Goal: Information Seeking & Learning: Learn about a topic

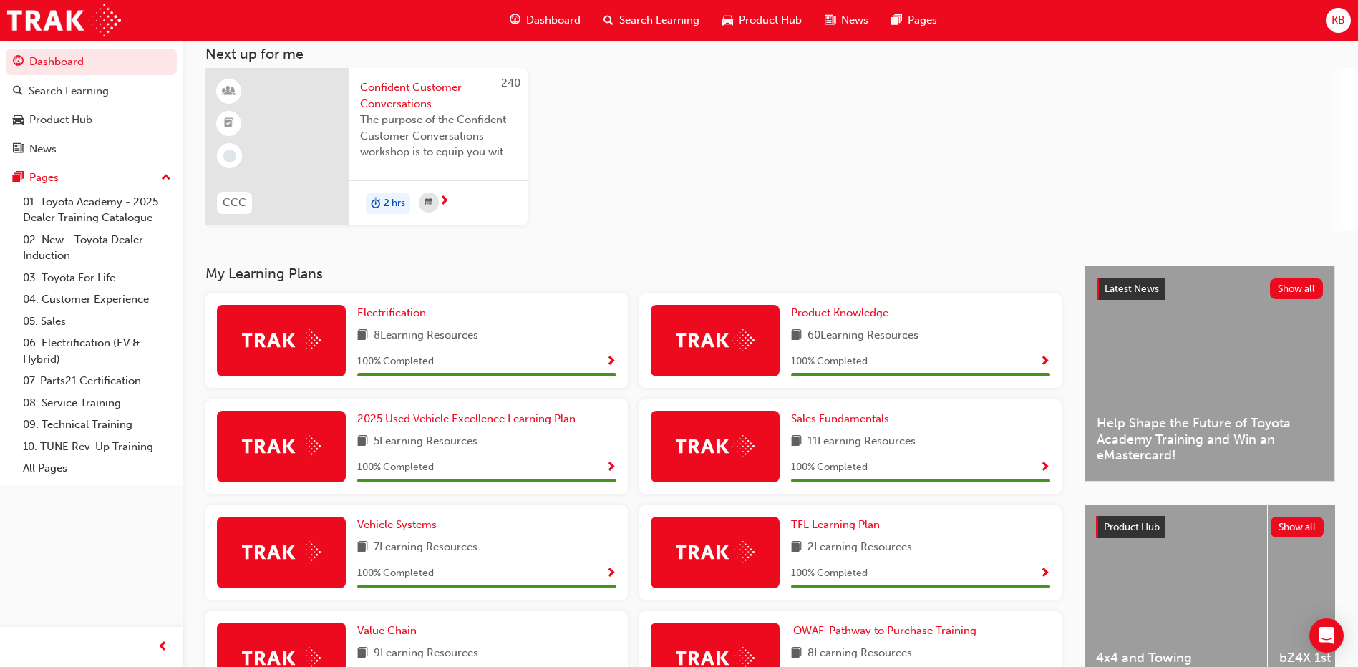
scroll to position [298, 0]
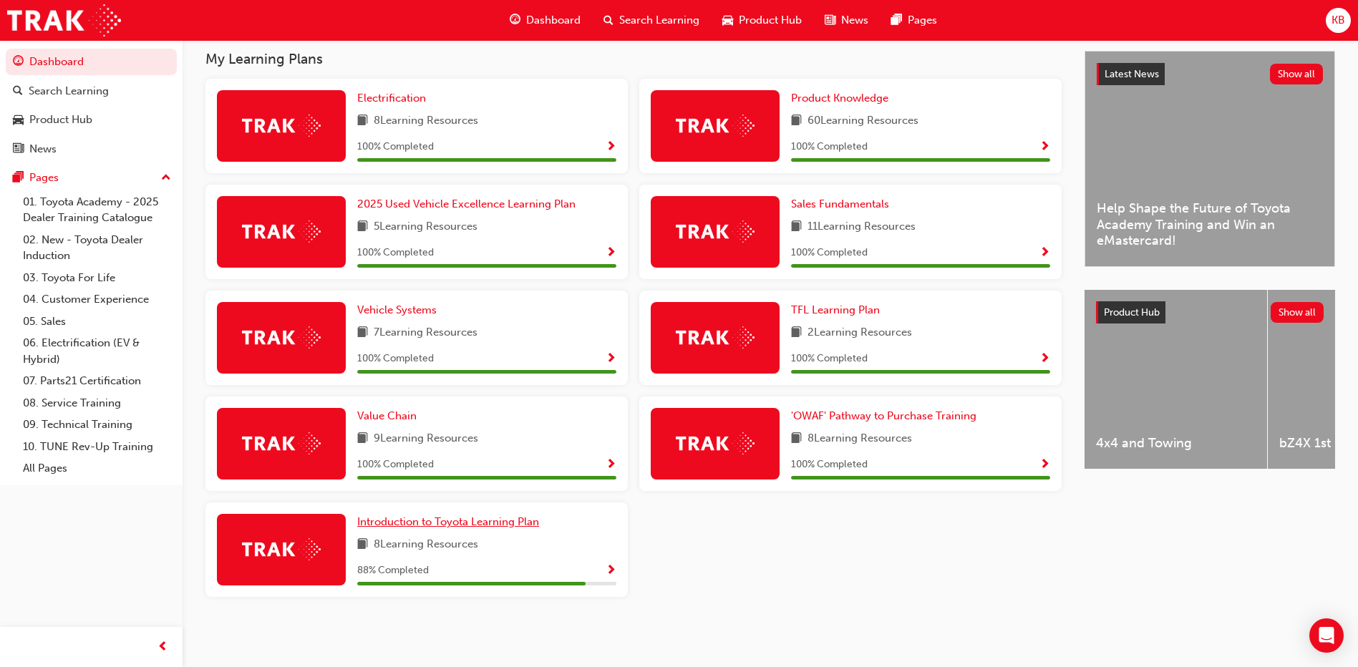
click at [412, 520] on span "Introduction to Toyota Learning Plan" at bounding box center [448, 521] width 182 height 13
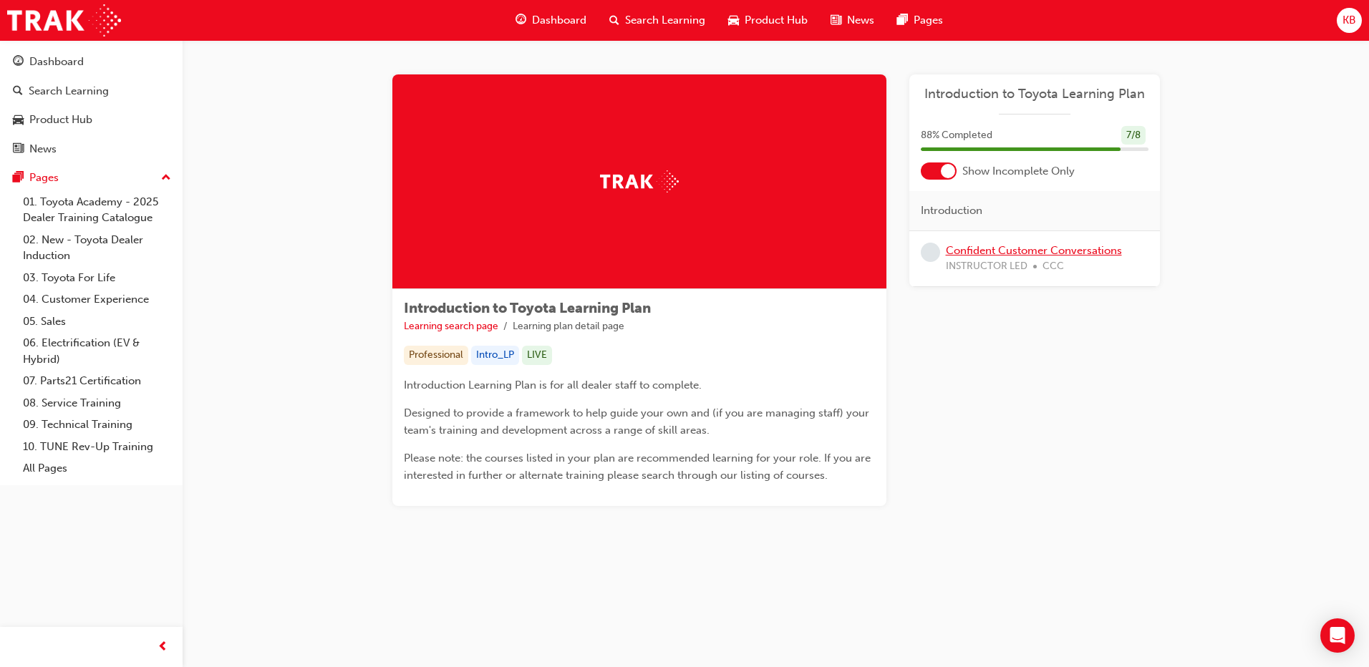
click at [1031, 249] on link "Confident Customer Conversations" at bounding box center [1034, 250] width 176 height 13
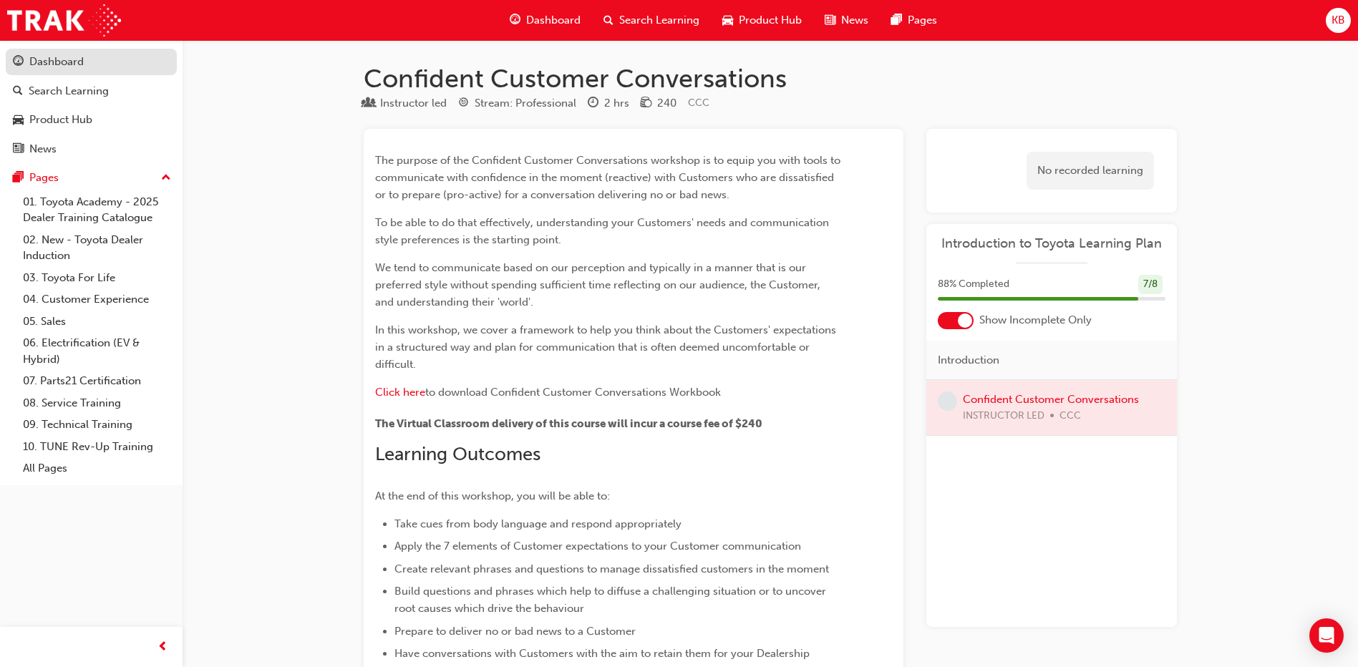
click at [94, 71] on link "Dashboard" at bounding box center [91, 62] width 171 height 26
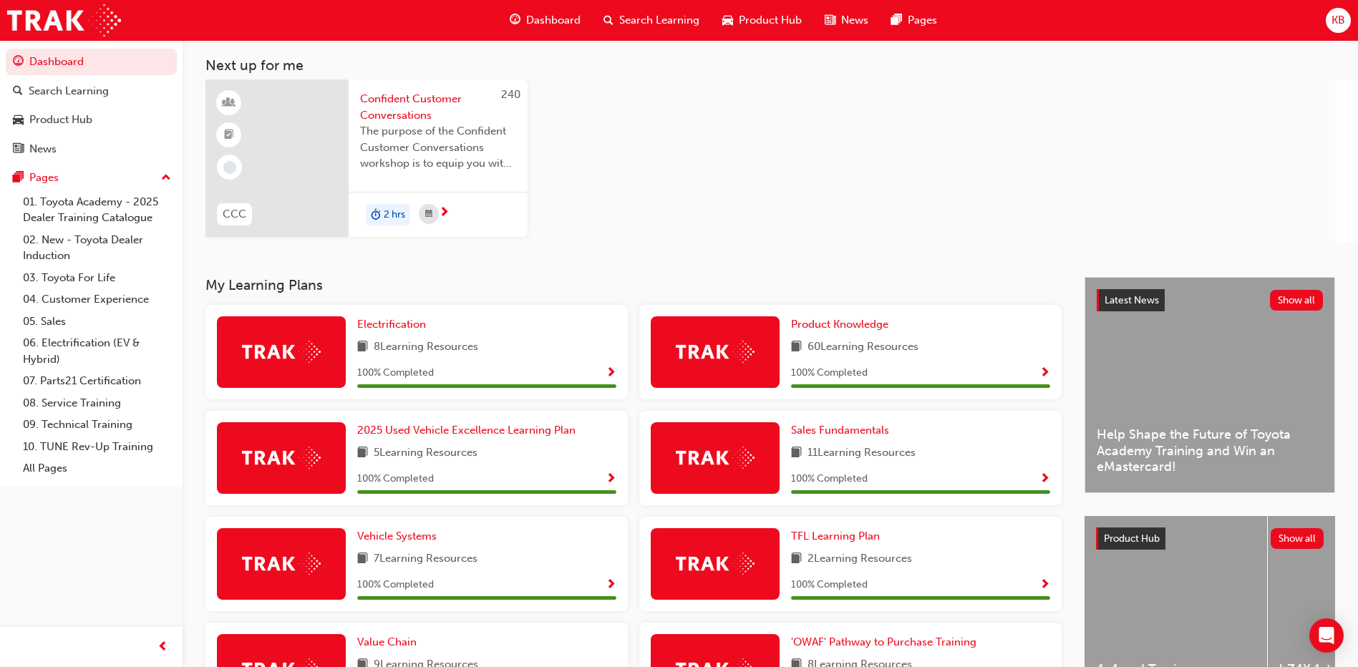
scroll to position [286, 0]
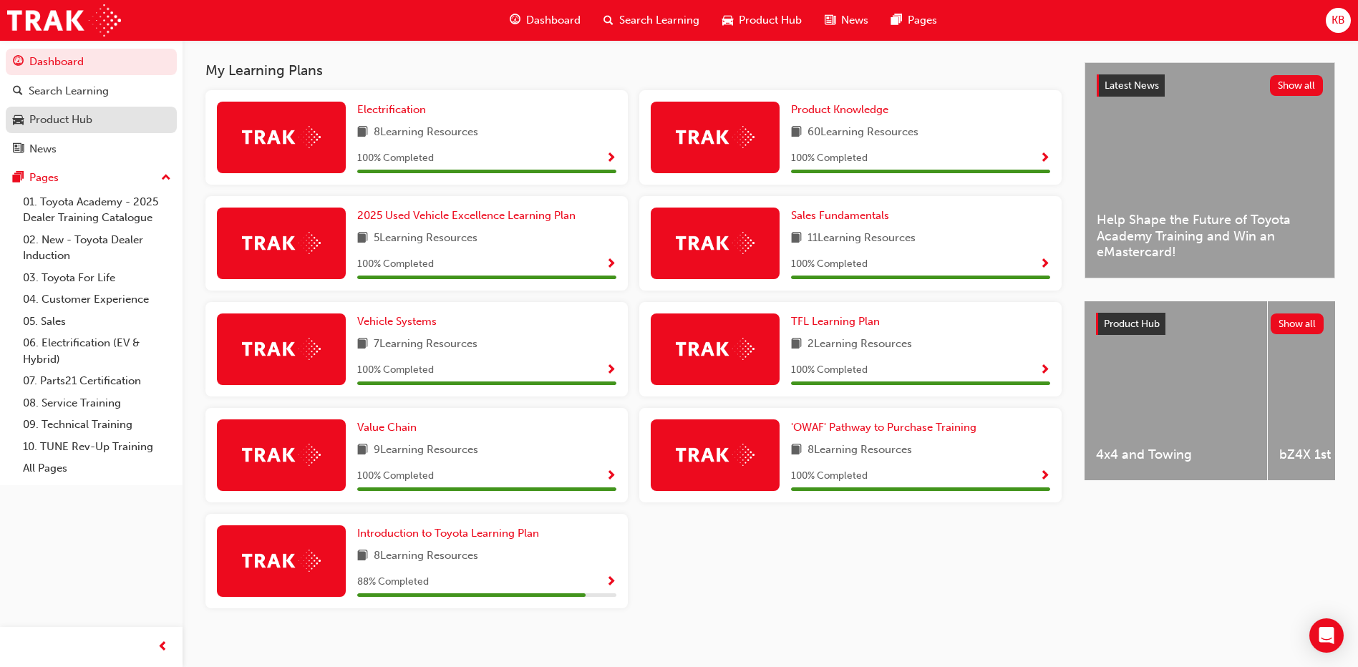
click at [39, 124] on div "Product Hub" at bounding box center [60, 120] width 63 height 16
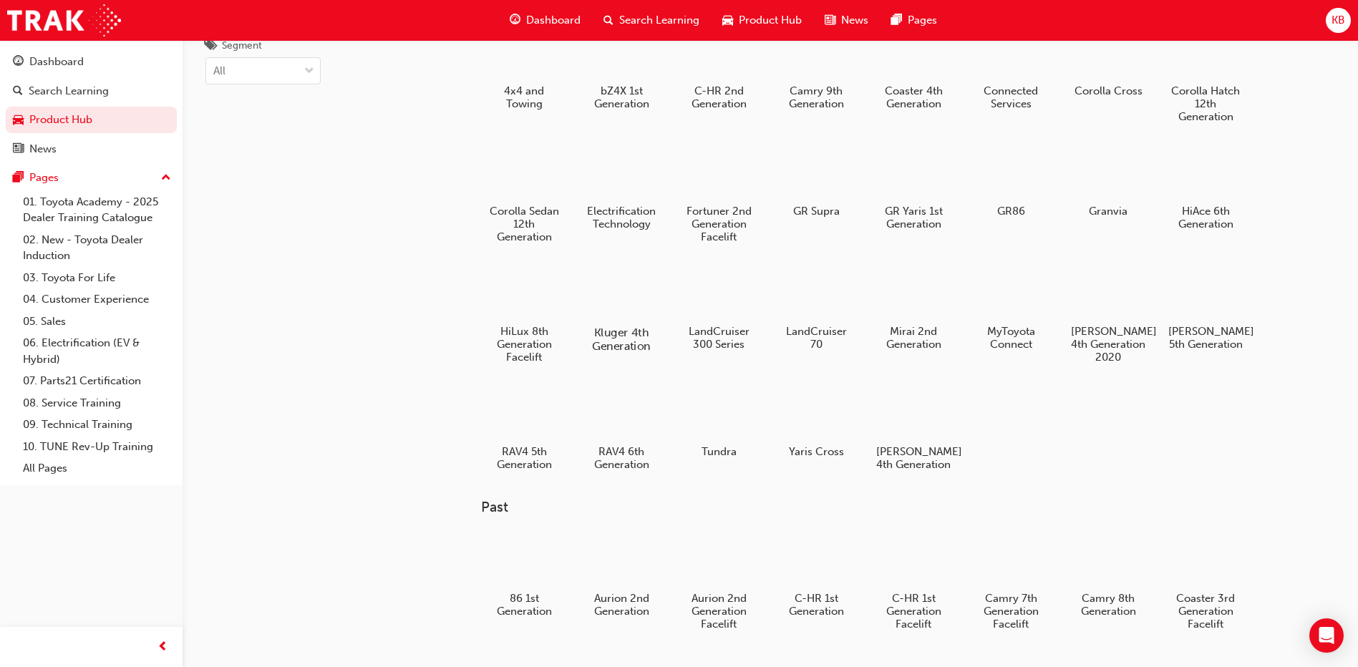
scroll to position [215, 0]
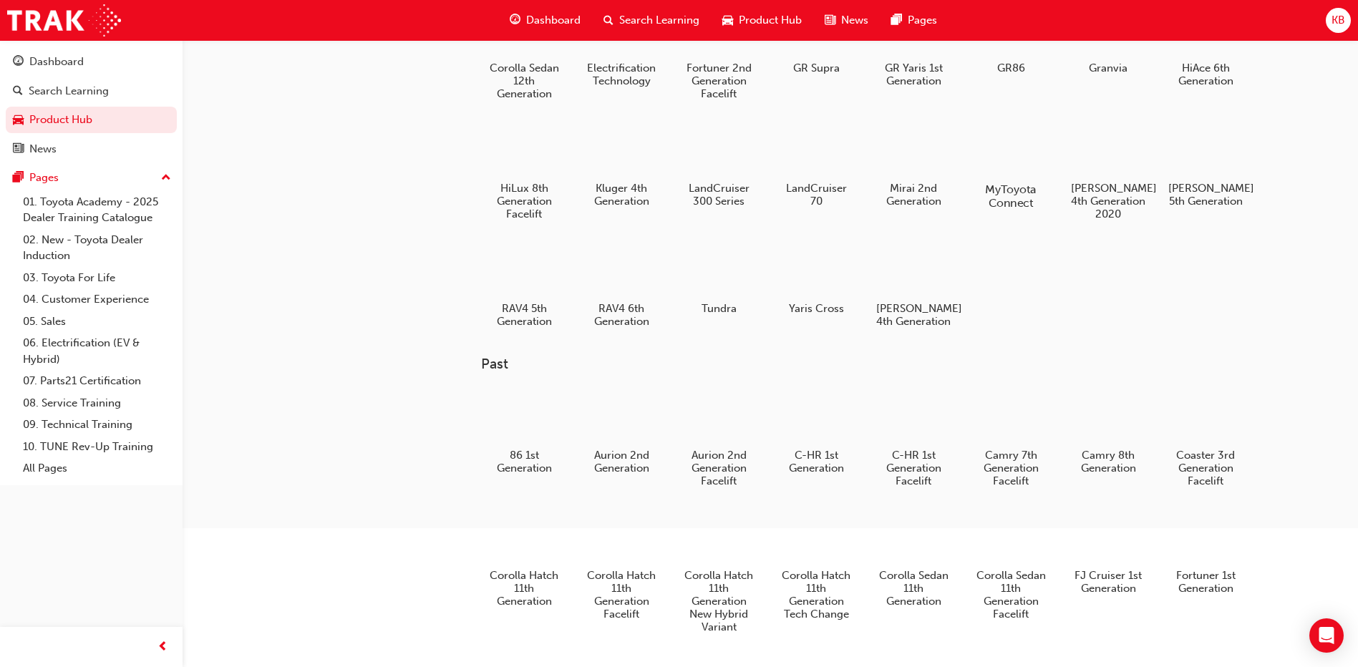
click at [991, 158] on div at bounding box center [1010, 148] width 79 height 57
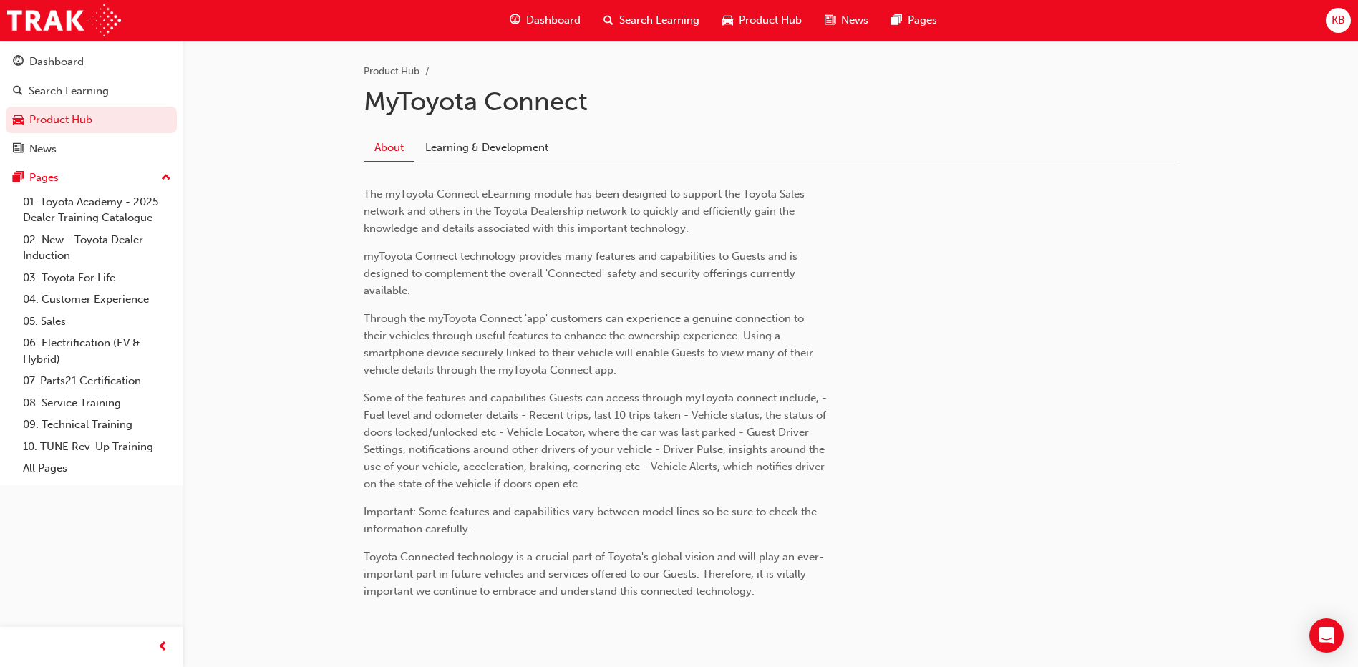
scroll to position [334, 0]
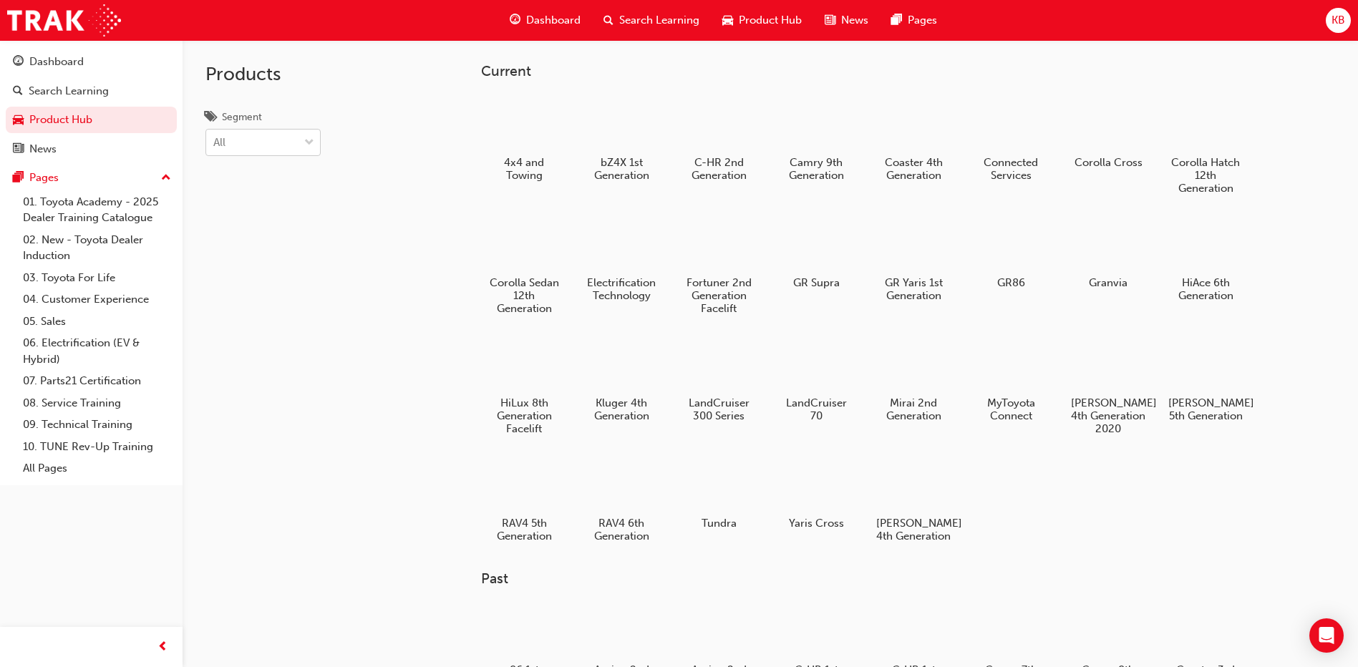
click at [307, 140] on span "down-icon" at bounding box center [309, 143] width 10 height 19
click at [215, 140] on input "Segment All" at bounding box center [213, 142] width 1 height 12
click at [272, 132] on div "All" at bounding box center [252, 142] width 92 height 25
click at [215, 136] on input "Segment 0 results available. Select is focused ,type to refine list, press Down…" at bounding box center [213, 142] width 1 height 12
click at [801, 225] on div at bounding box center [816, 243] width 79 height 57
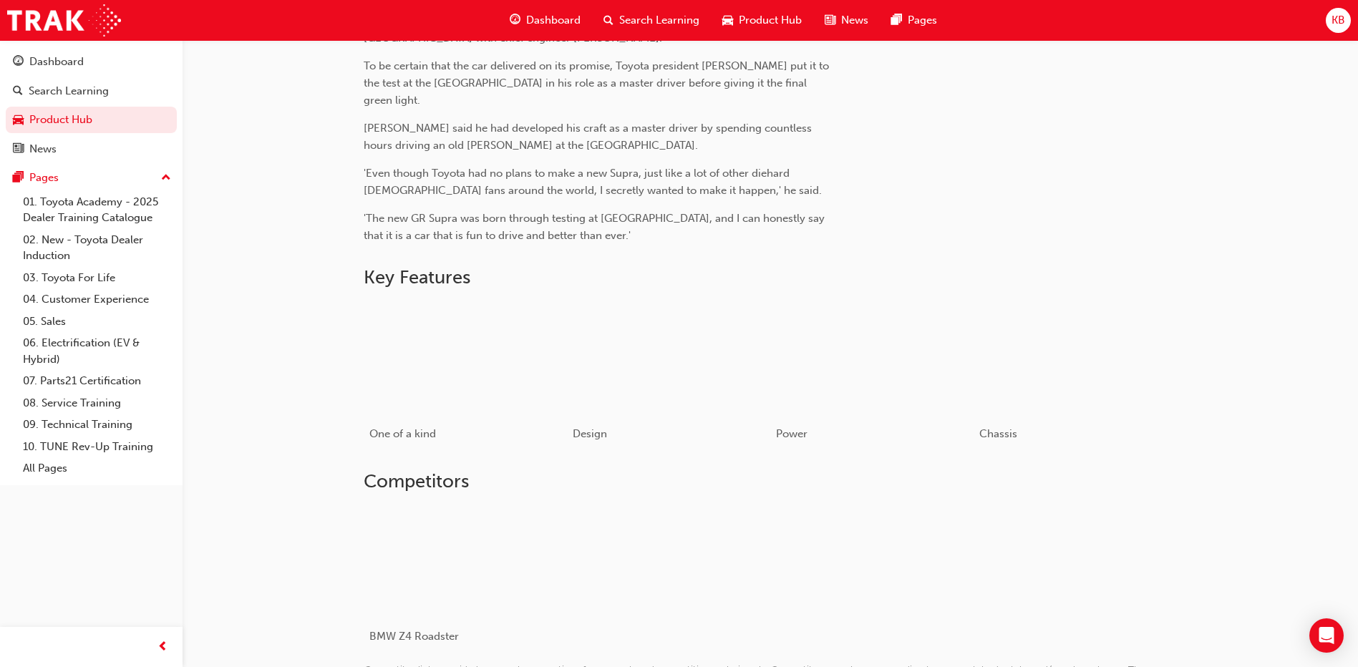
scroll to position [880, 0]
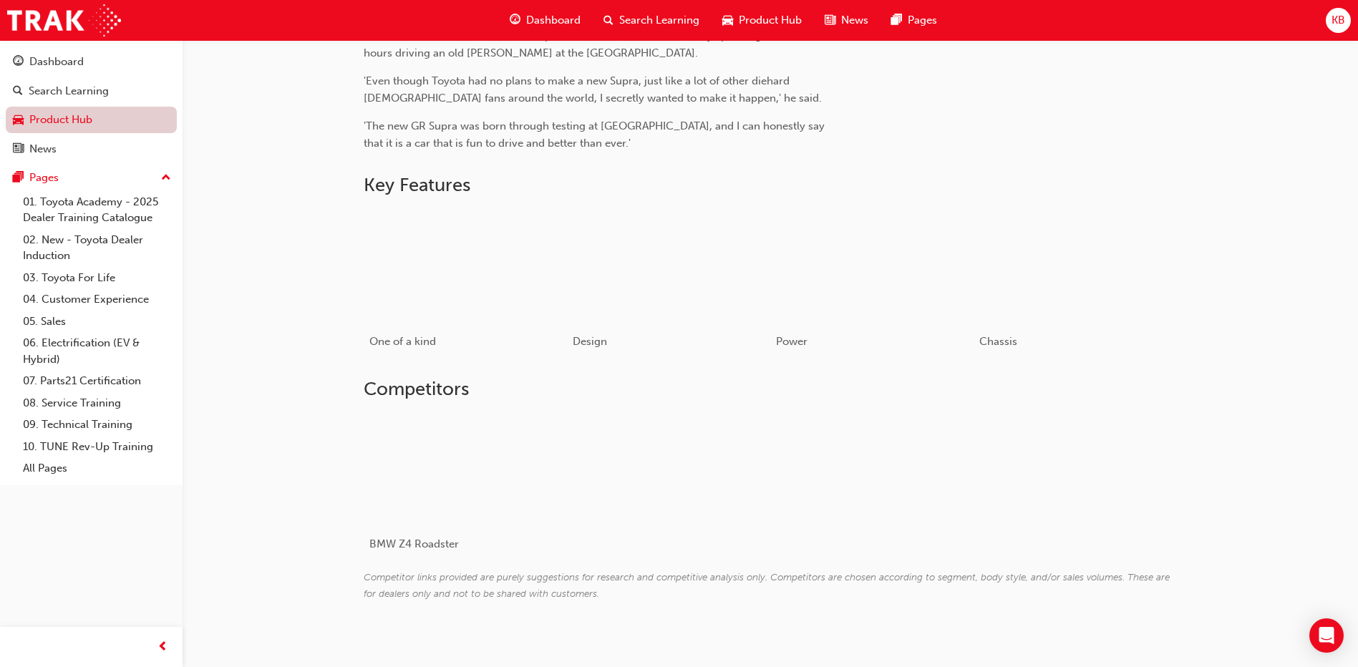
click at [72, 119] on link "Product Hub" at bounding box center [91, 120] width 171 height 26
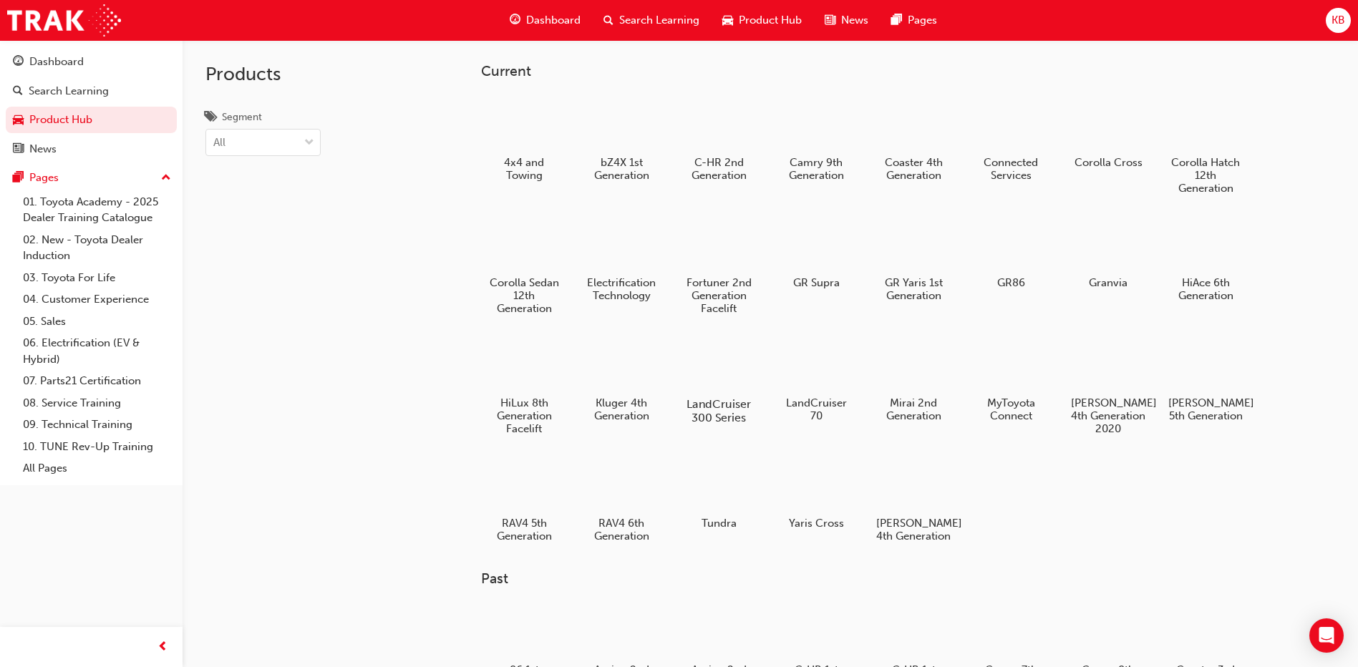
scroll to position [72, 0]
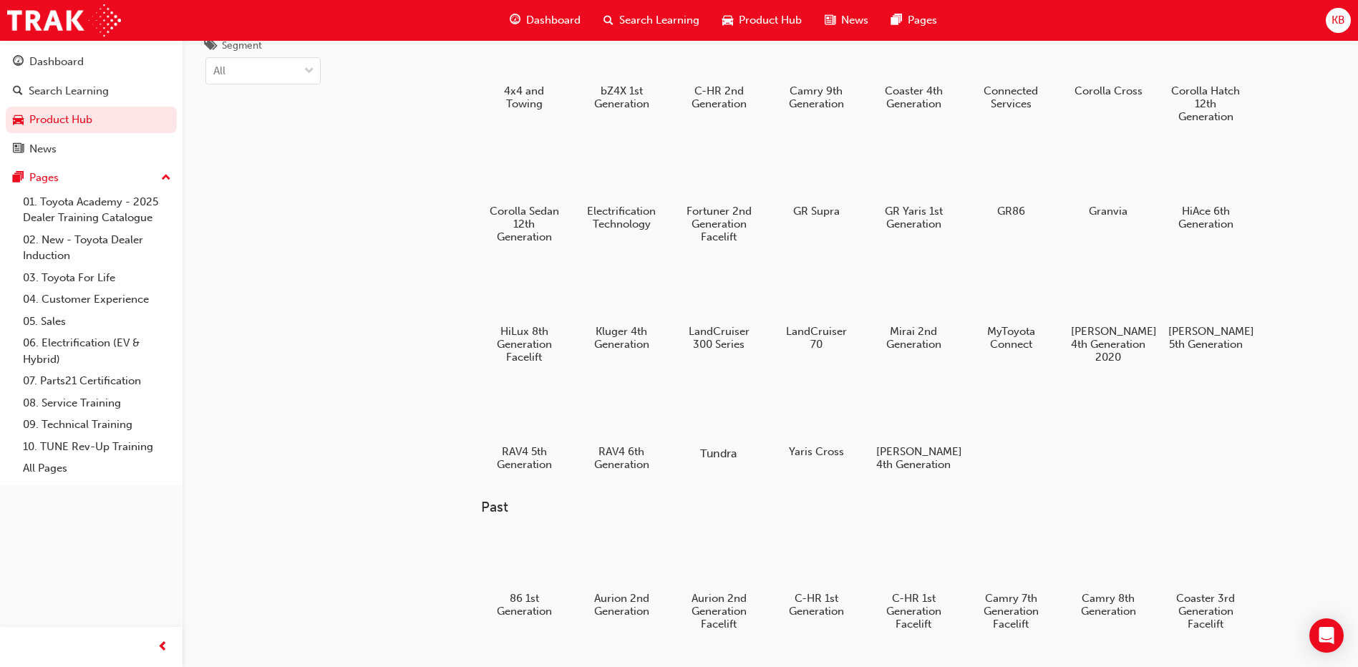
click at [710, 420] on div at bounding box center [718, 412] width 79 height 57
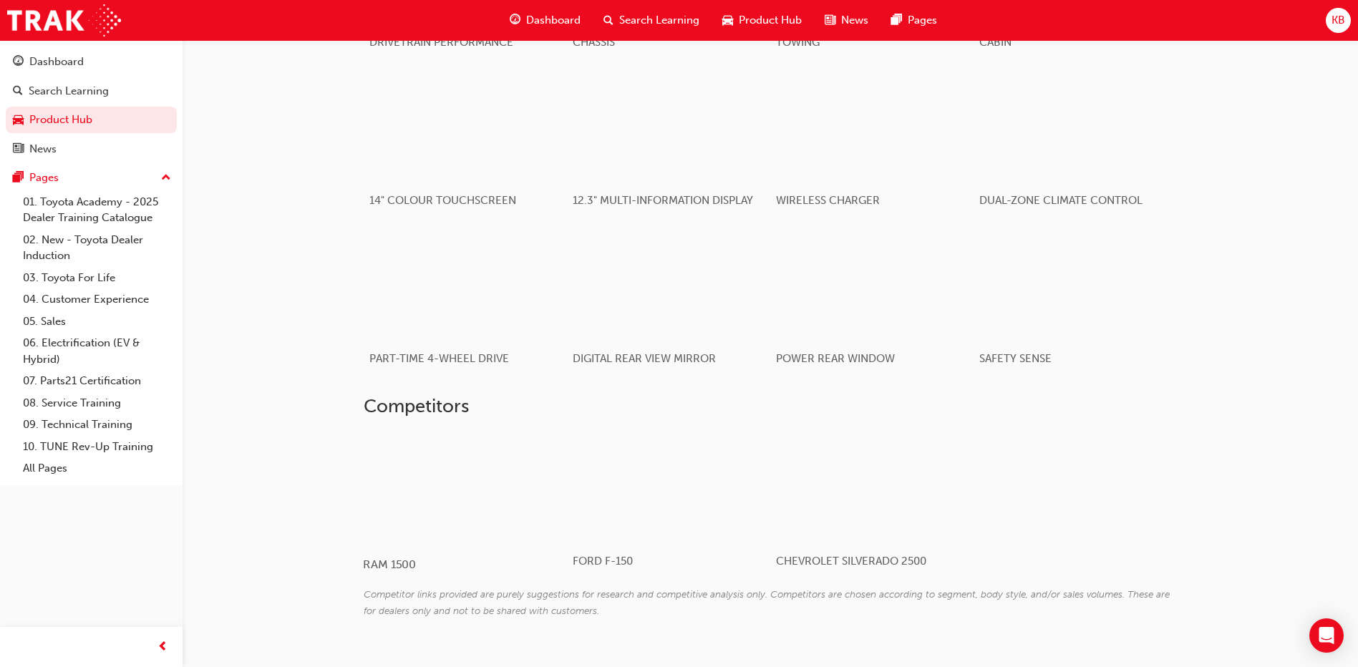
scroll to position [1235, 0]
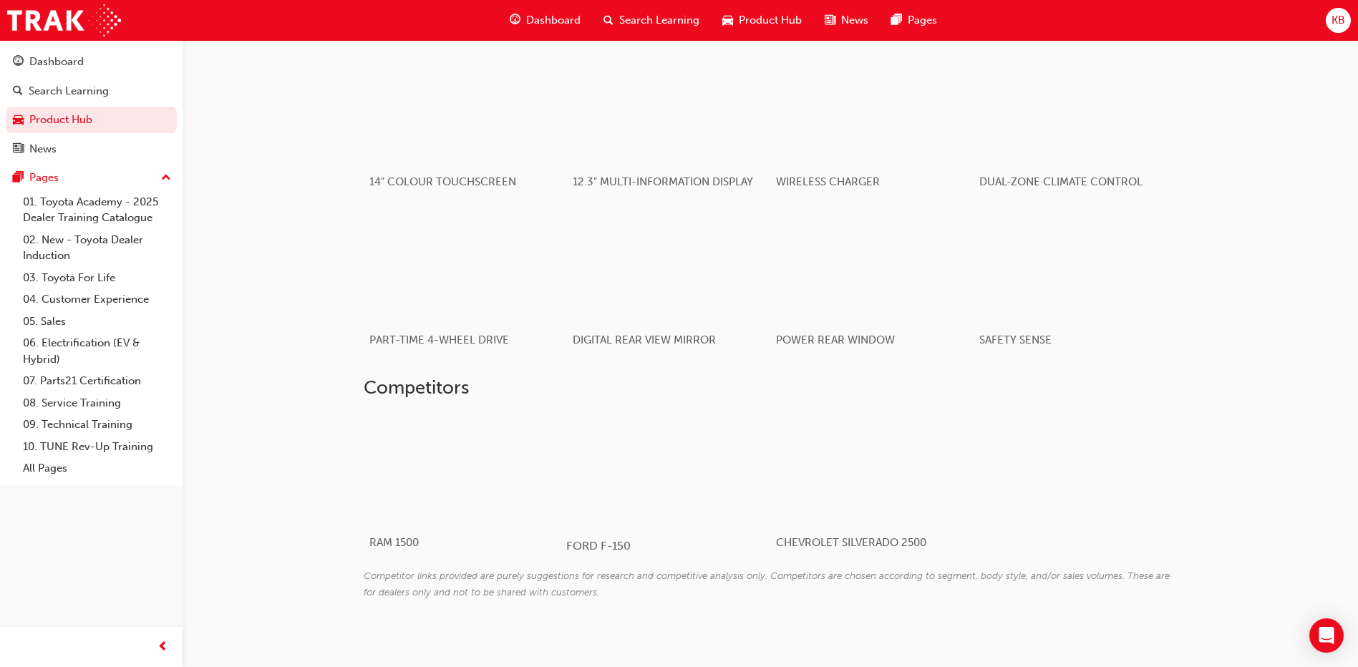
click at [621, 498] on div at bounding box center [651, 469] width 170 height 114
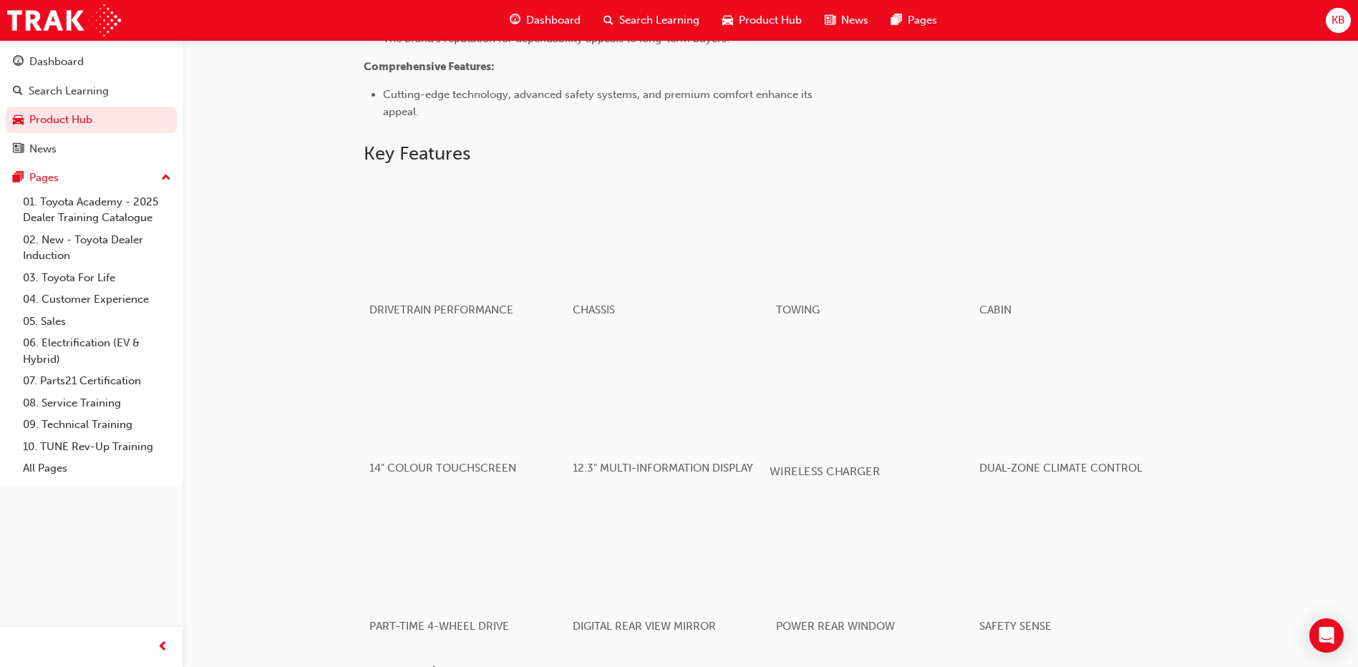
scroll to position [878, 0]
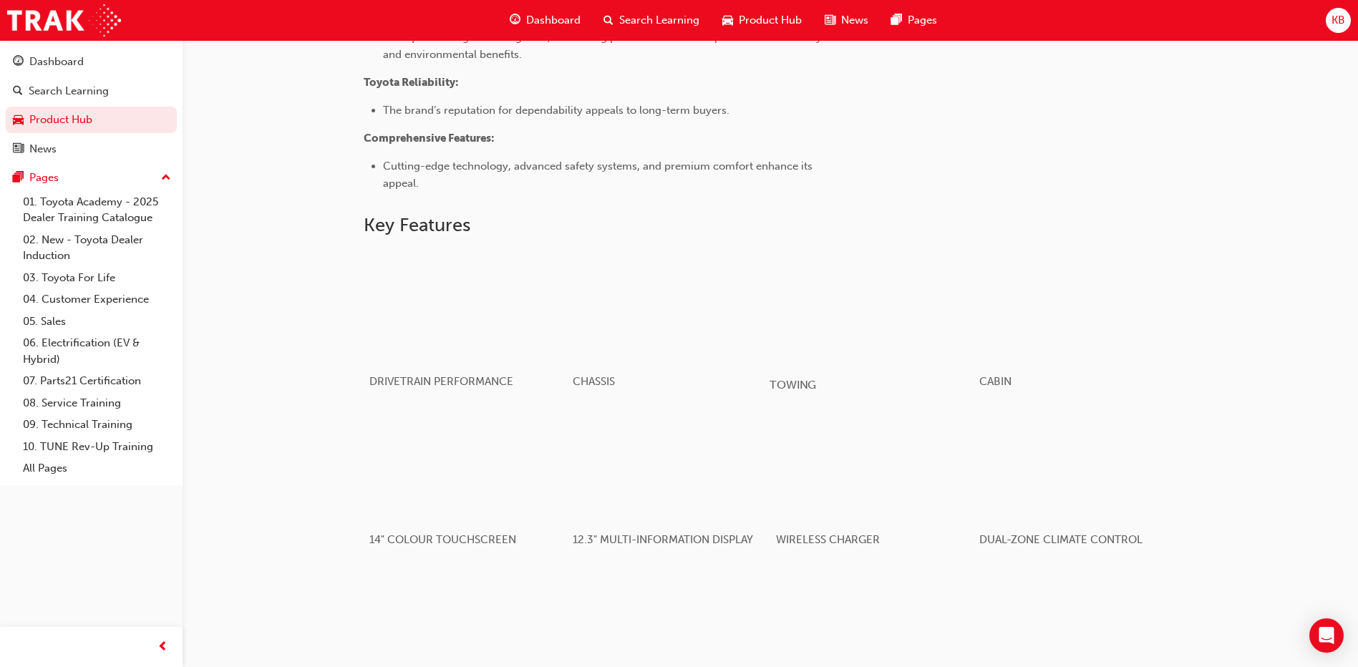
click at [788, 378] on span "TOWING" at bounding box center [792, 385] width 47 height 14
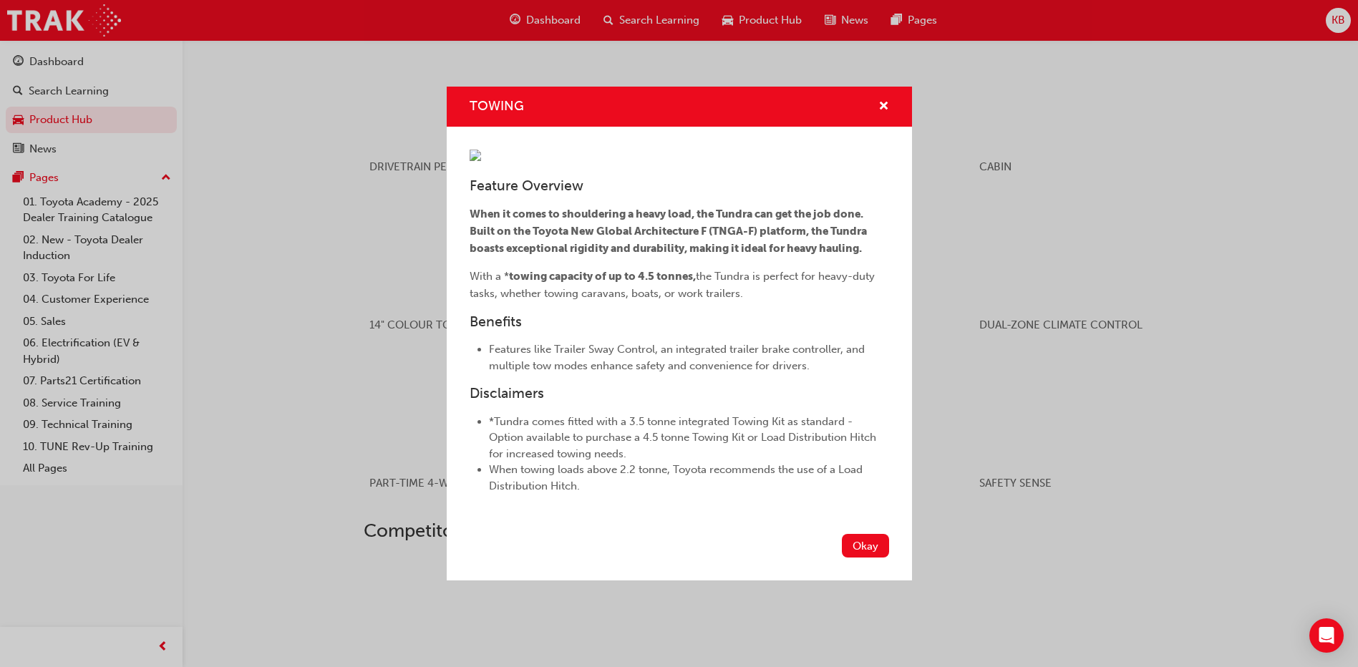
scroll to position [1235, 0]
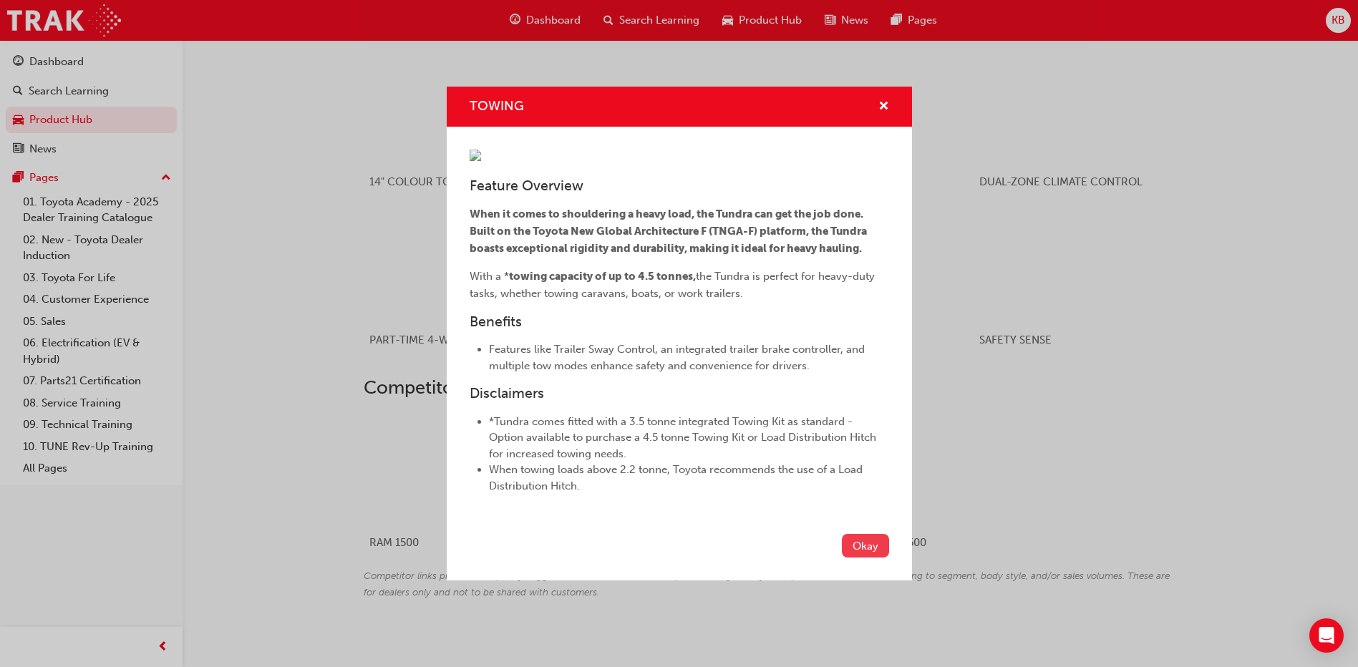
click at [862, 558] on button "Okay" at bounding box center [865, 546] width 47 height 24
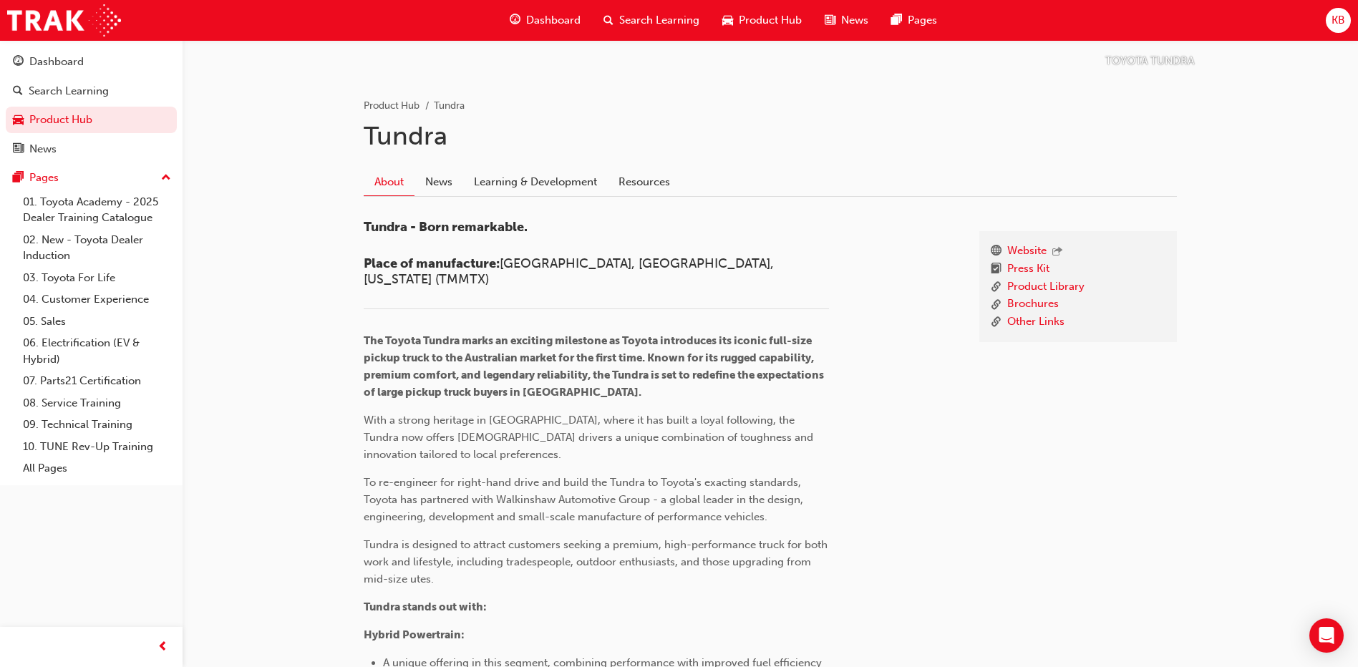
scroll to position [180, 0]
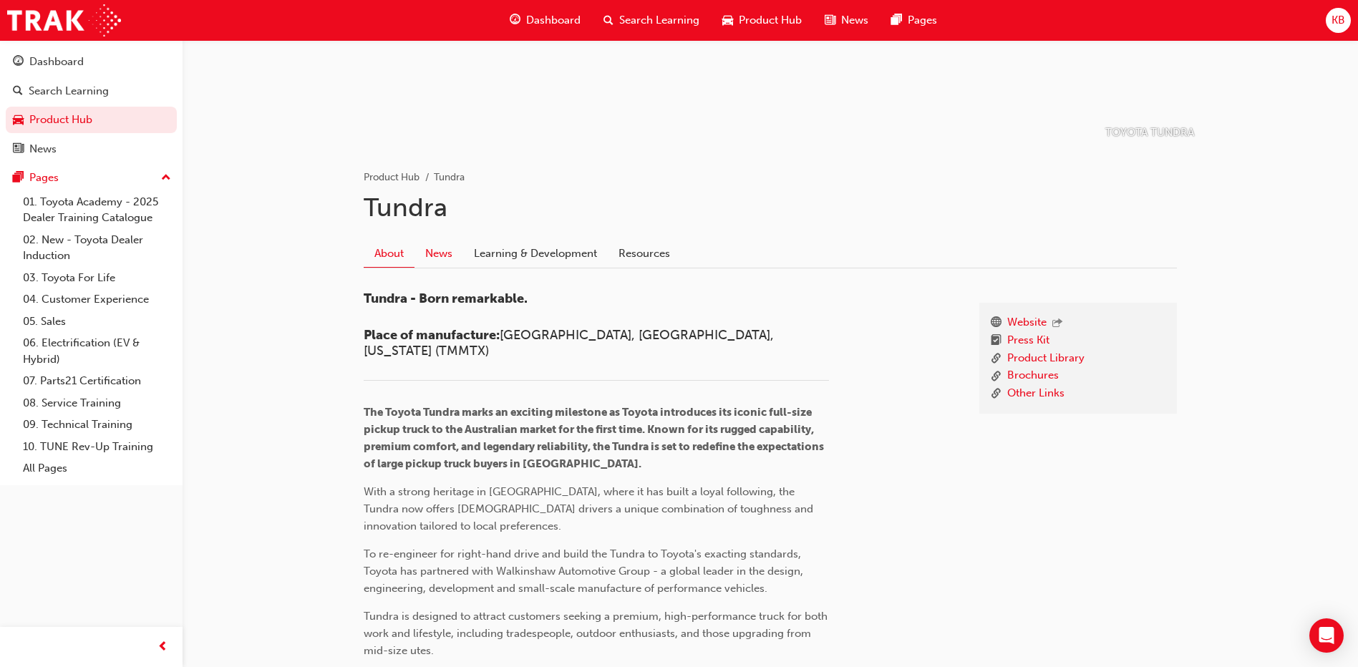
click at [452, 251] on link "News" at bounding box center [438, 253] width 49 height 27
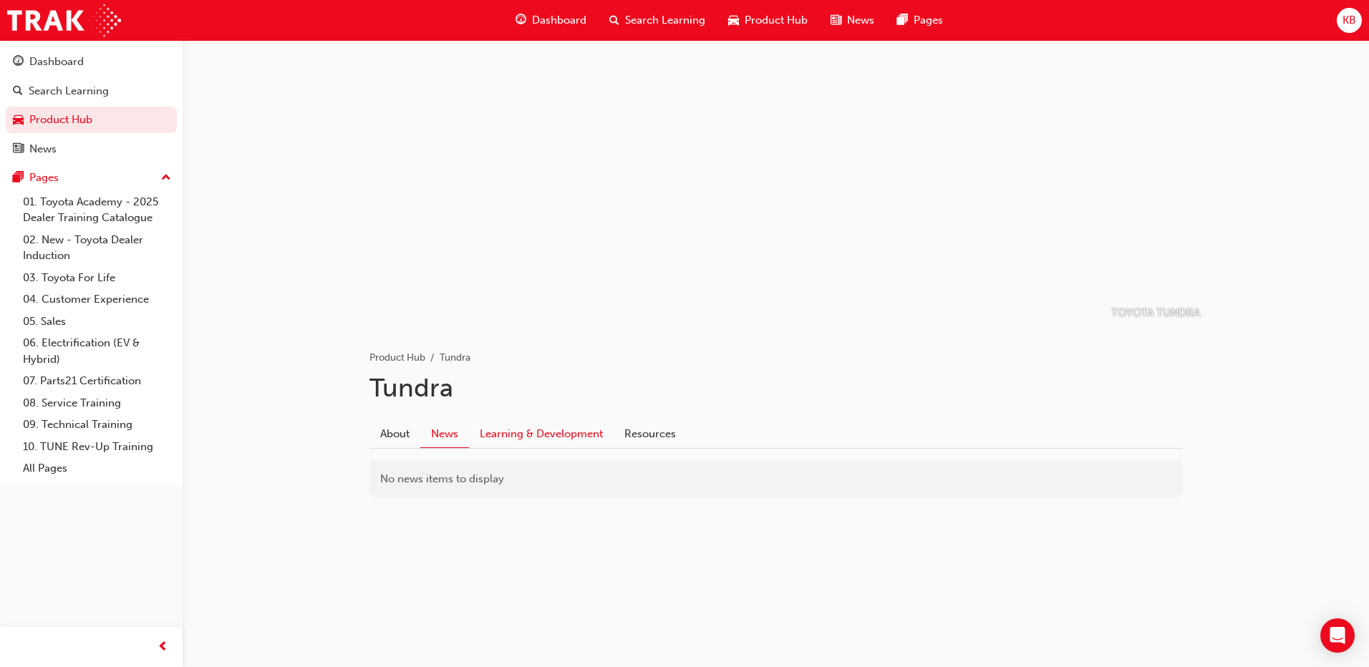
click at [525, 437] on link "Learning & Development" at bounding box center [541, 433] width 145 height 27
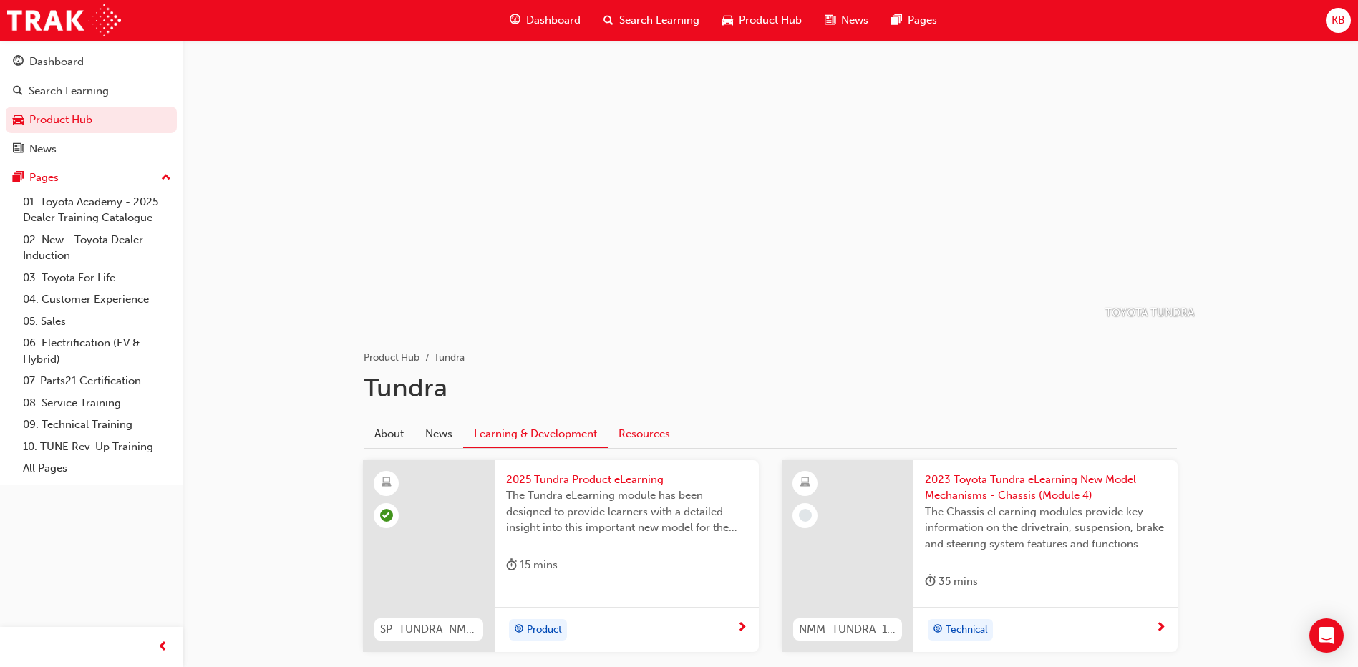
click at [653, 435] on link "Resources" at bounding box center [644, 433] width 73 height 27
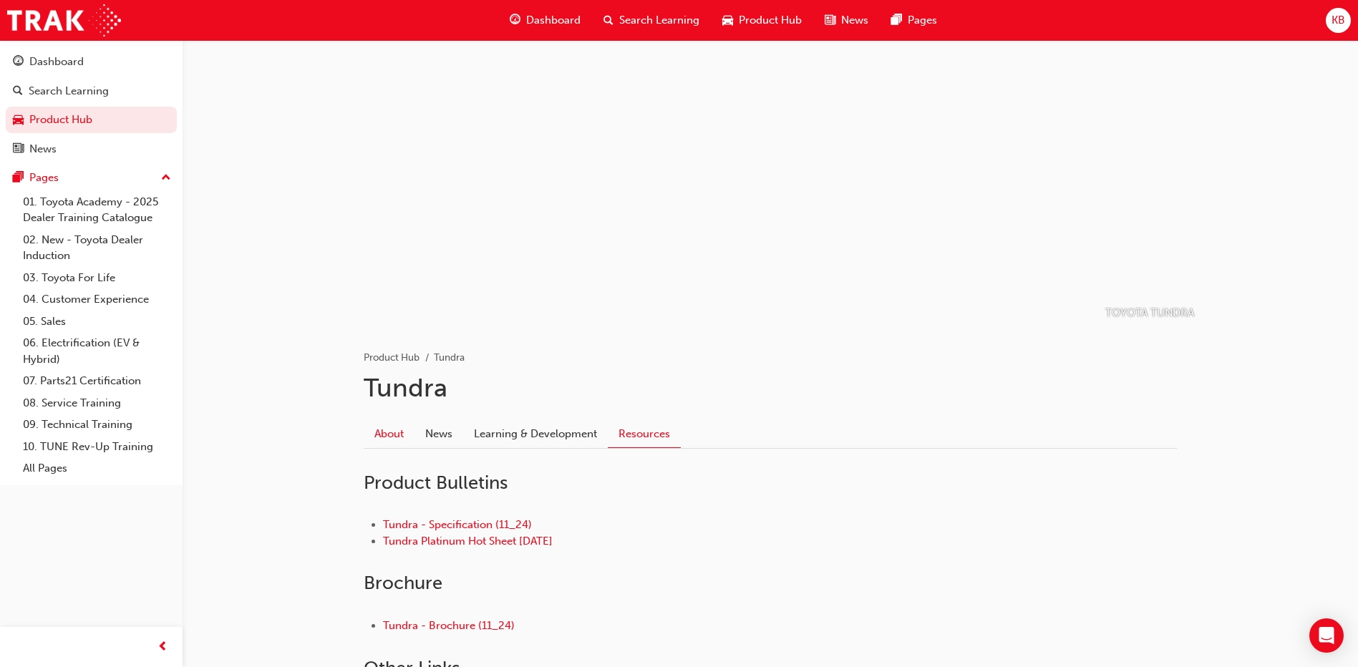
click at [382, 434] on link "About" at bounding box center [389, 433] width 51 height 27
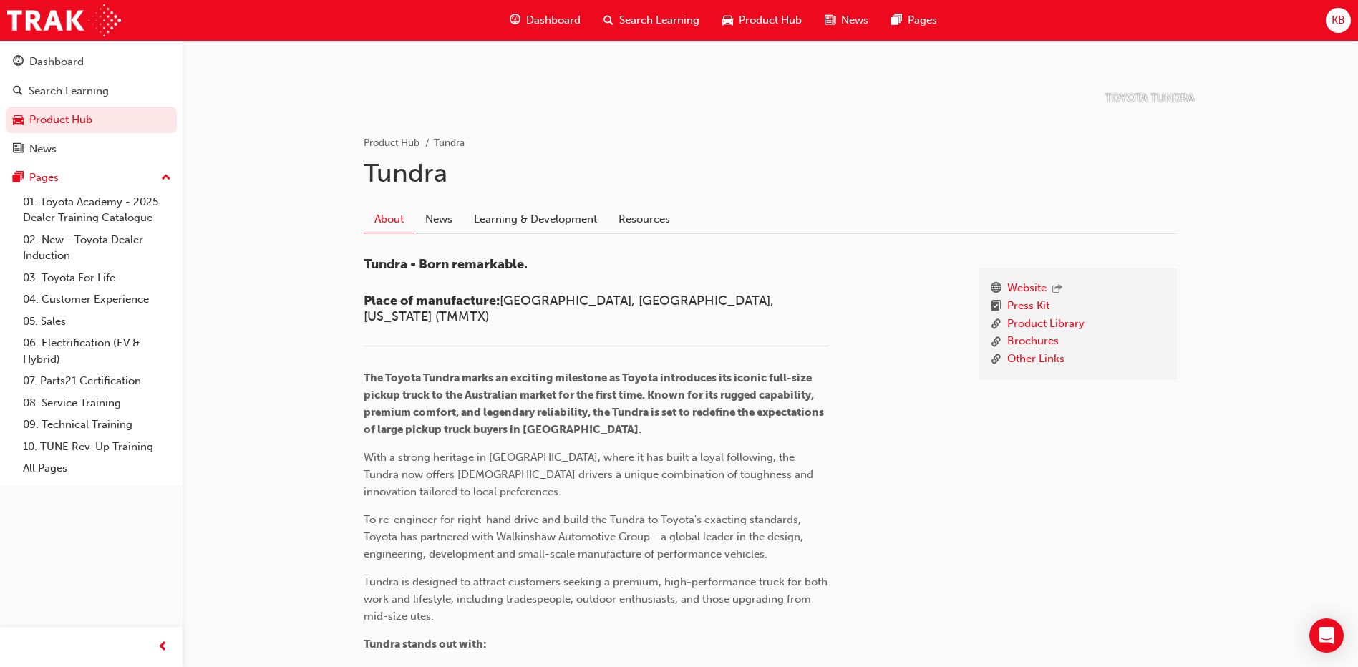
scroll to position [358, 0]
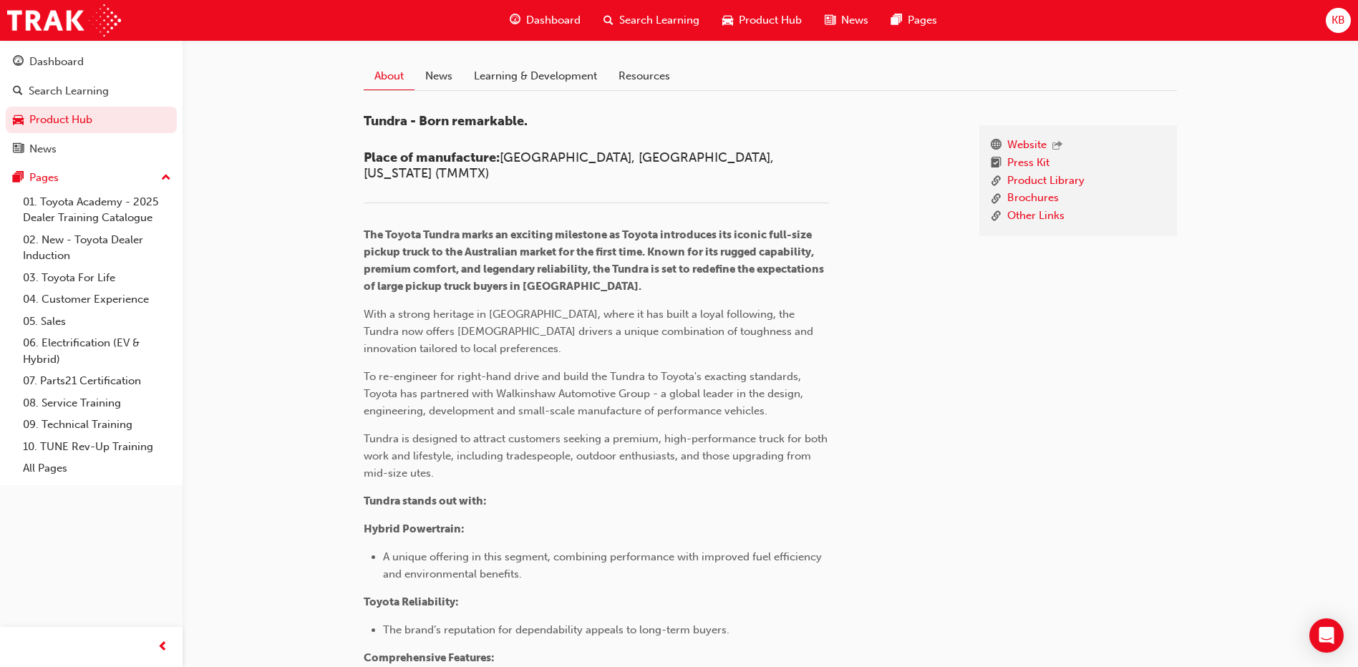
drag, startPoint x: 364, startPoint y: 165, endPoint x: 291, endPoint y: 157, distance: 74.1
click at [291, 157] on div "TOYOTA TUNDRA Product Hub Tundra Tundra About News Learning & Development Resou…" at bounding box center [770, 603] width 1175 height 1842
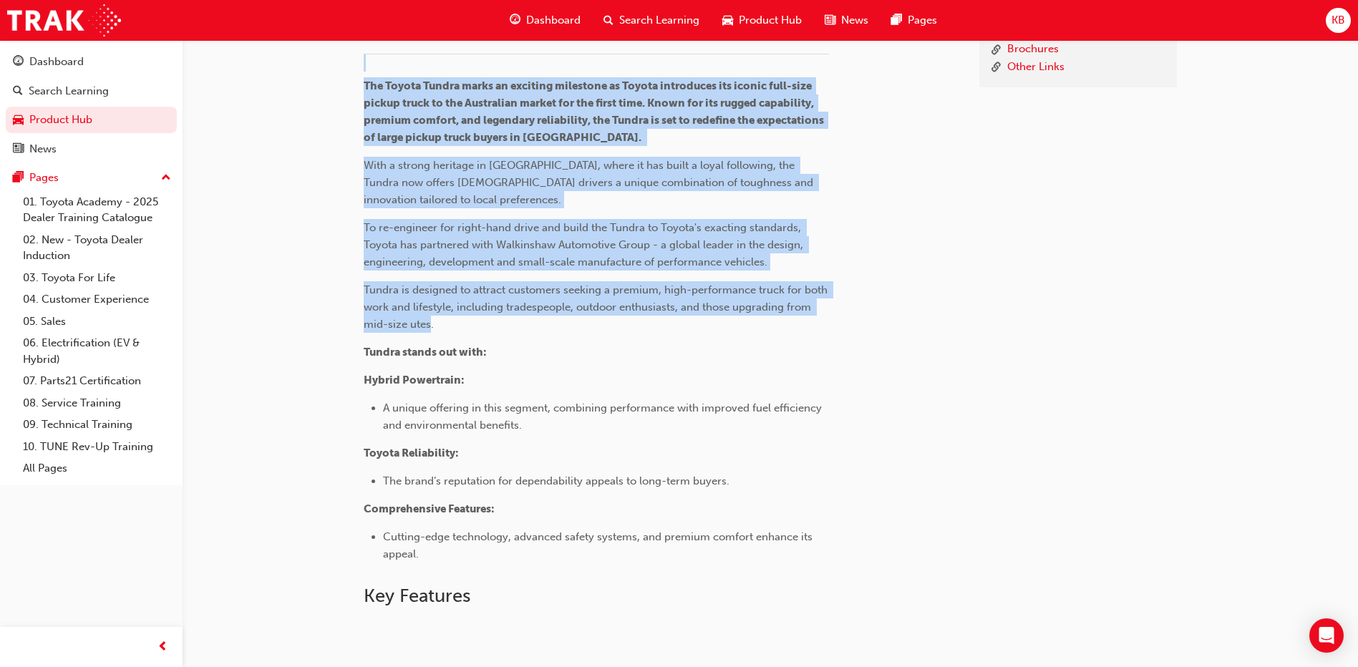
scroll to position [468, 0]
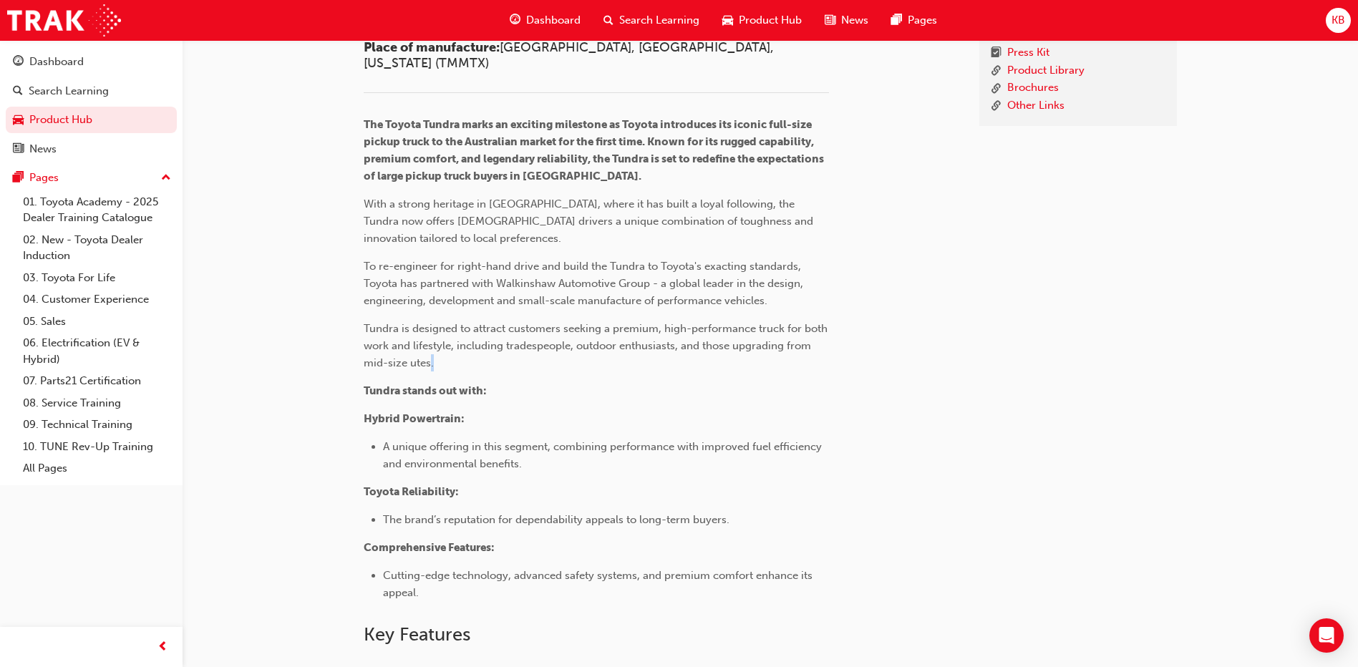
drag, startPoint x: 432, startPoint y: 455, endPoint x: 454, endPoint y: 349, distance: 107.5
click at [454, 349] on p "Tundra is designed to attract customers seeking a premium, high-performance tru…" at bounding box center [596, 346] width 465 height 52
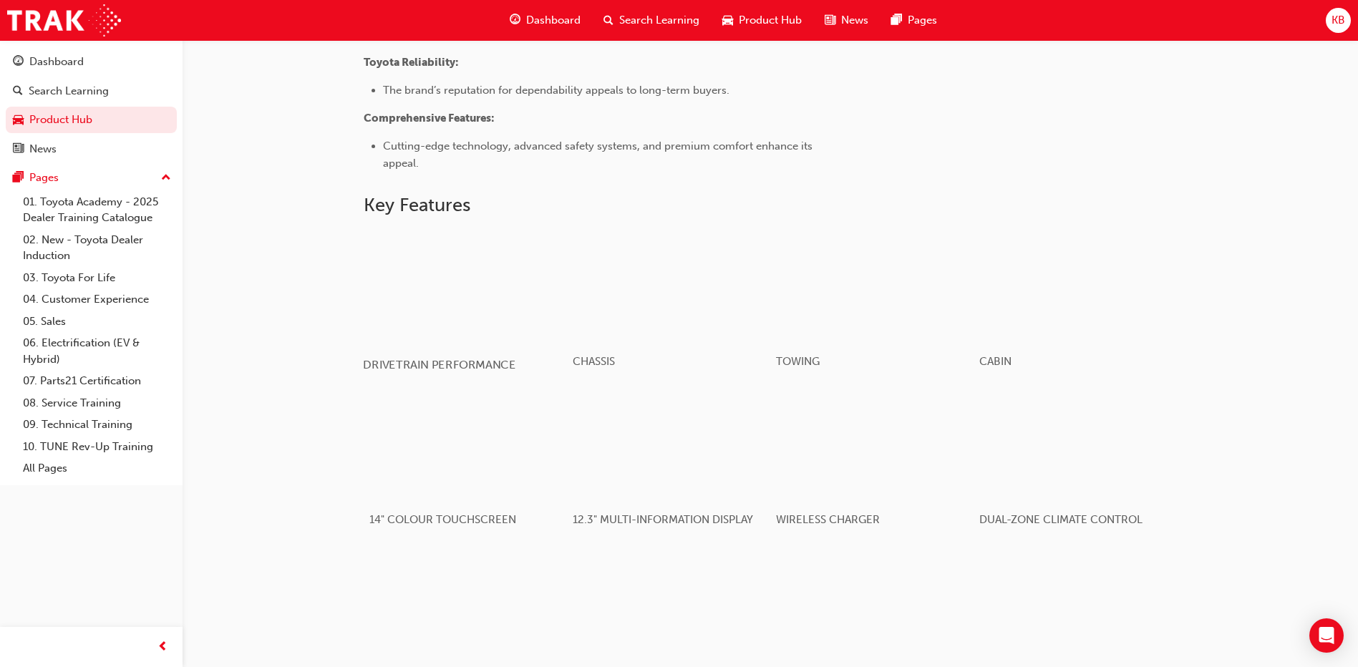
scroll to position [1041, 0]
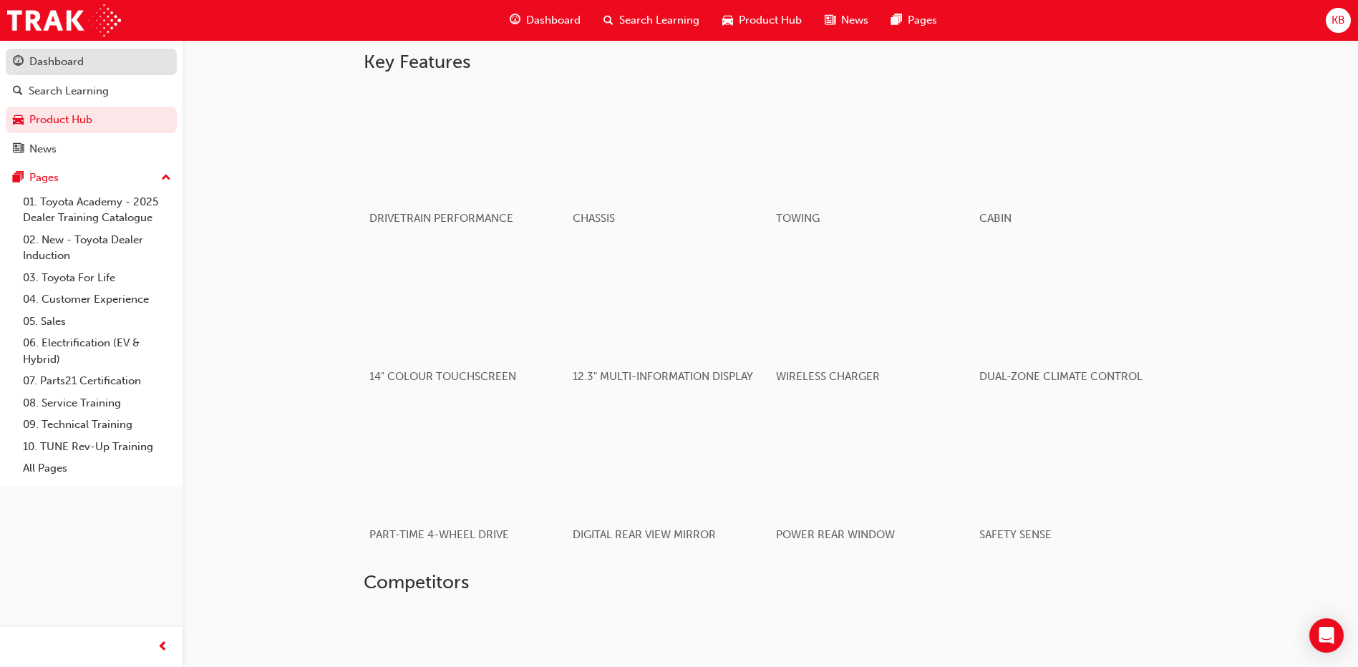
click at [52, 67] on div "Dashboard" at bounding box center [56, 62] width 54 height 16
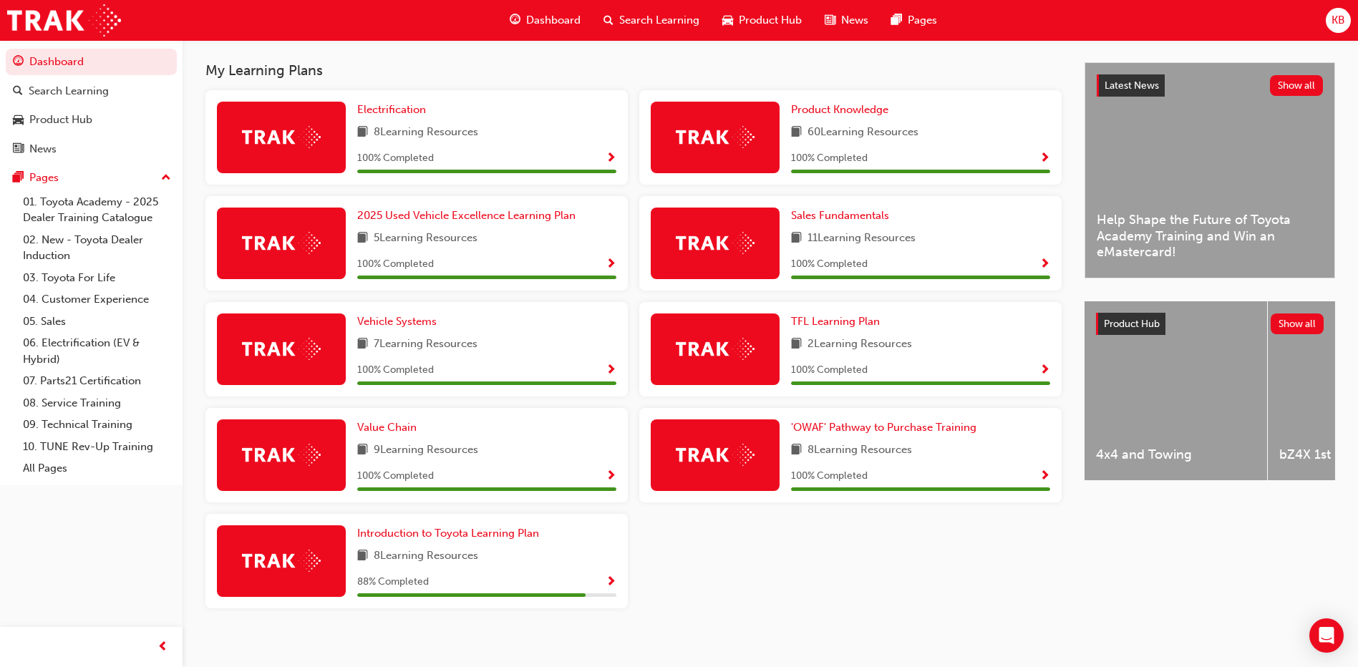
scroll to position [298, 0]
